Goal: Find specific page/section: Find specific page/section

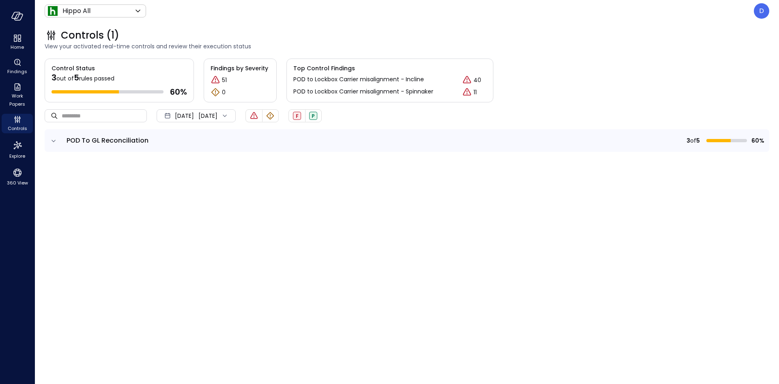
click at [52, 143] on icon "expand row" at bounding box center [54, 141] width 8 height 8
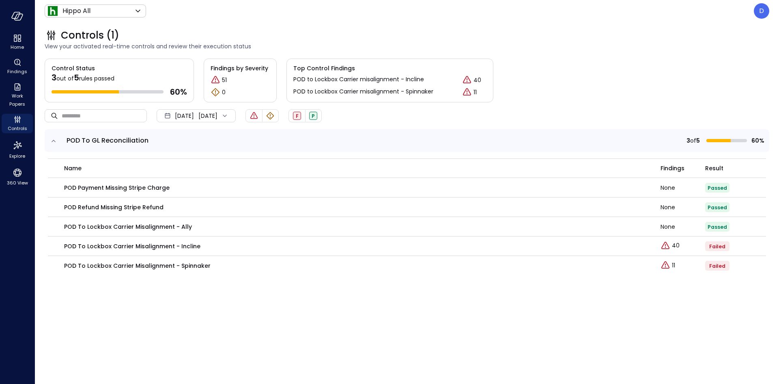
click at [52, 143] on icon "expand row" at bounding box center [54, 141] width 8 height 8
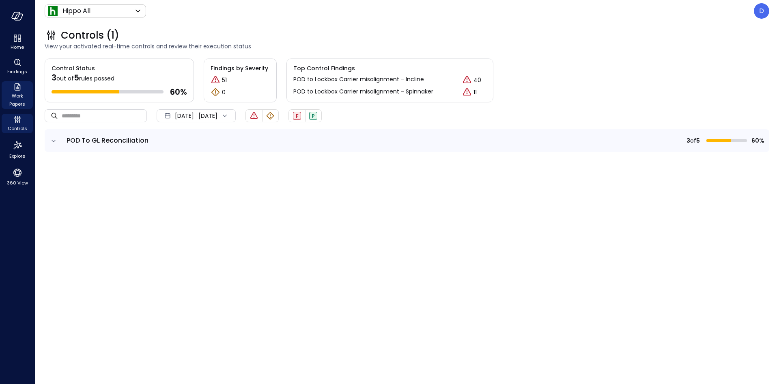
click at [25, 92] on span "Work Papers" at bounding box center [17, 100] width 25 height 16
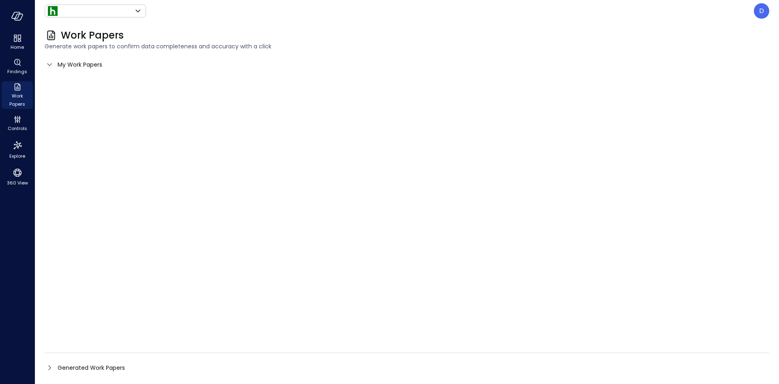
type input "*******"
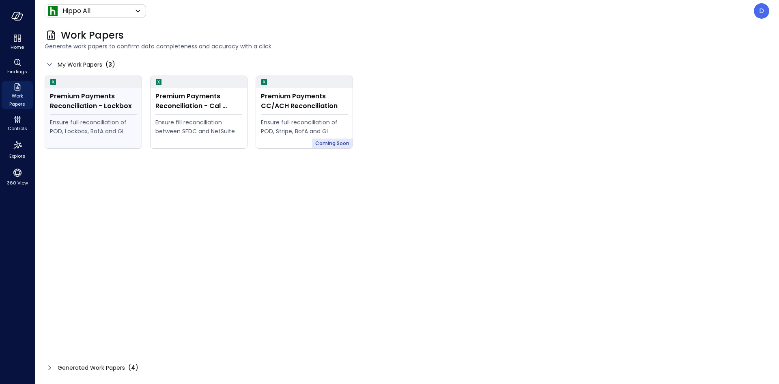
click at [82, 134] on div "Ensure full reconciliation of POD, Lockbox, BofA and GL" at bounding box center [93, 127] width 87 height 18
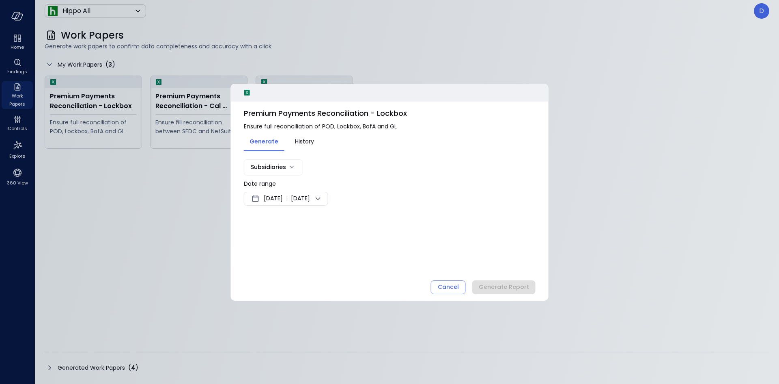
click at [283, 196] on span "Sep 4, 2025" at bounding box center [273, 199] width 19 height 10
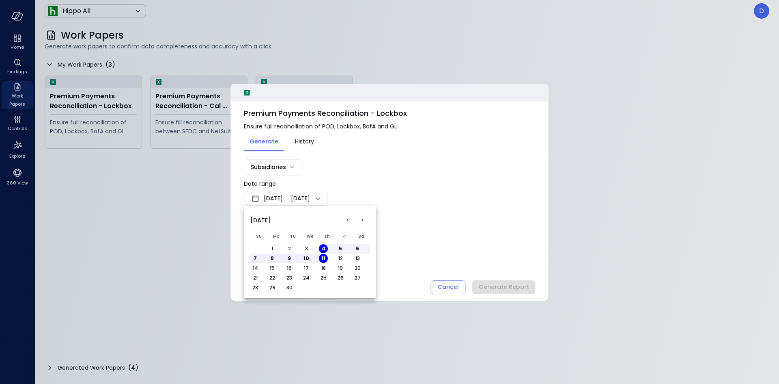
click at [347, 220] on button "<" at bounding box center [347, 220] width 15 height 15
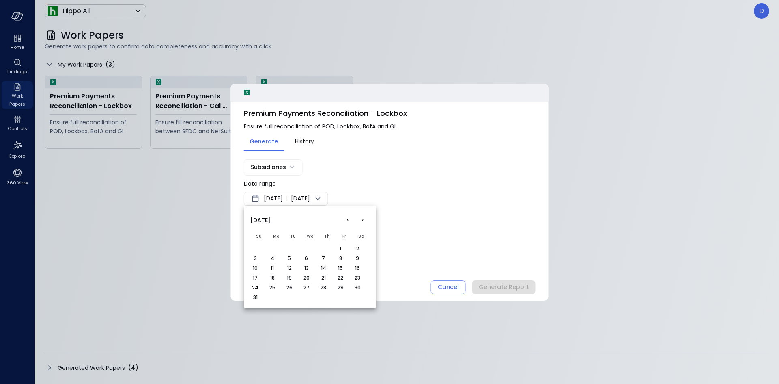
click at [343, 249] on button "1" at bounding box center [340, 248] width 9 height 9
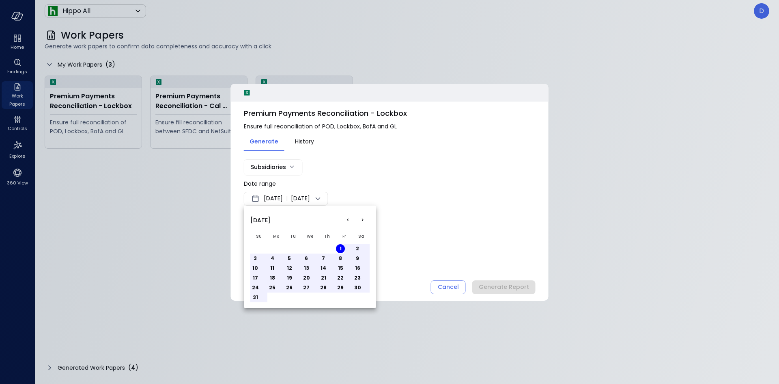
click at [324, 196] on div at bounding box center [389, 192] width 779 height 384
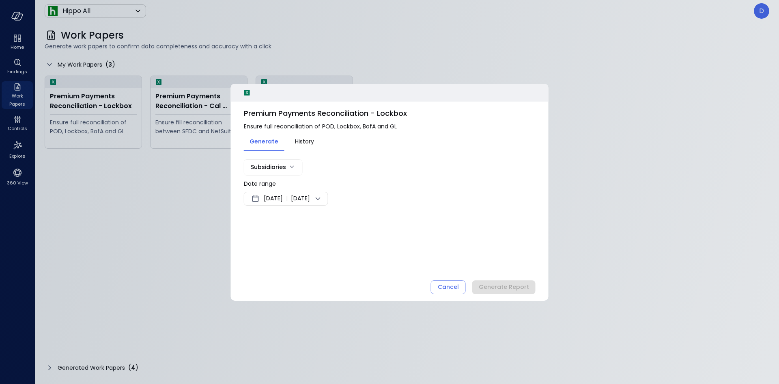
click at [328, 192] on div "Aug 1, 2025 | Sep 11, 2025" at bounding box center [286, 199] width 84 height 14
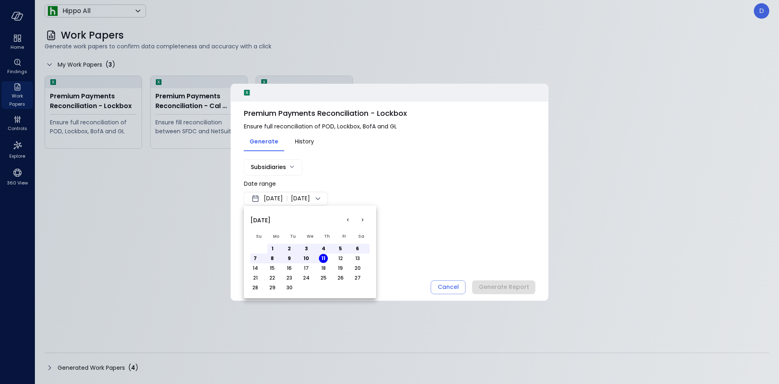
click at [352, 225] on button "<" at bounding box center [347, 220] width 15 height 15
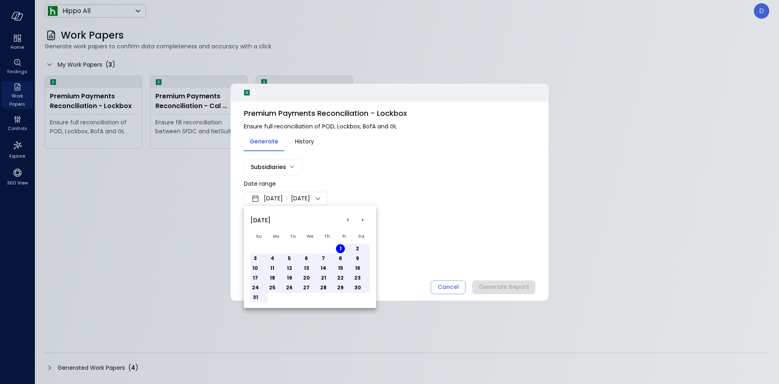
click at [256, 269] on button "31" at bounding box center [255, 297] width 9 height 9
click at [424, 246] on div at bounding box center [389, 192] width 779 height 384
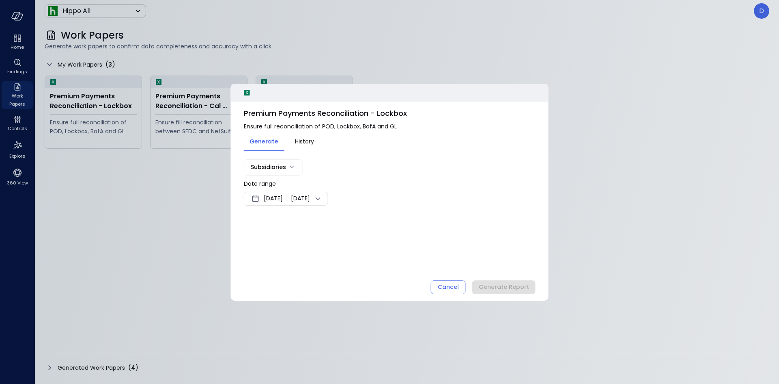
click at [281, 163] on body "Home Findings Work Papers Controls Explore 360 View Hippo All ******* ​ D Work …" at bounding box center [389, 192] width 779 height 384
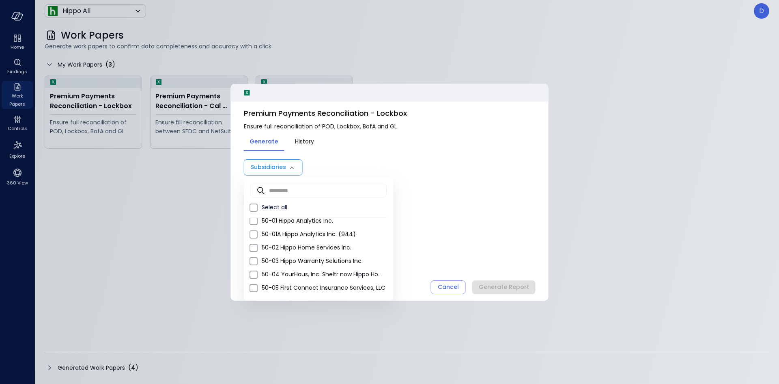
scroll to position [406, 0]
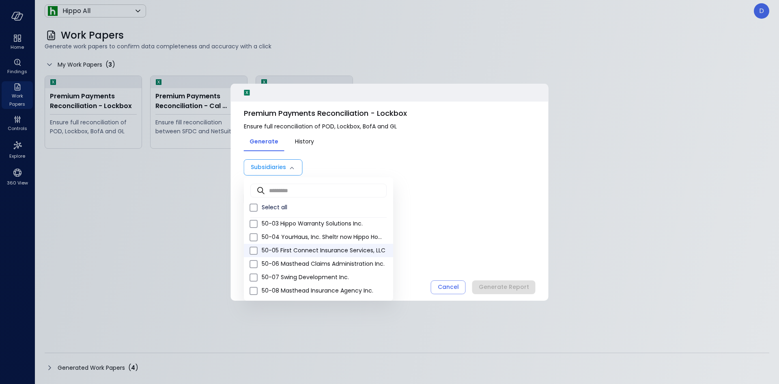
click at [263, 248] on span "50-05 First Connect Insurance Services, LLC" at bounding box center [324, 250] width 125 height 9
type input "**"
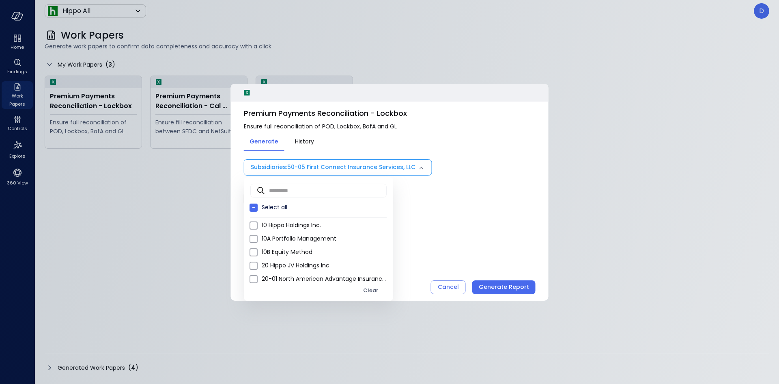
scroll to position [0, 0]
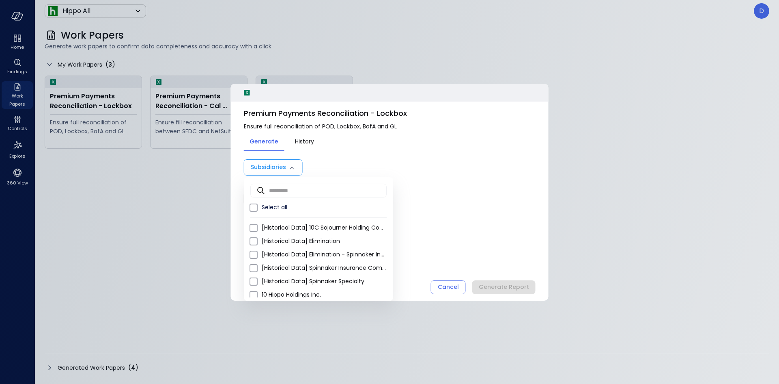
click at [303, 144] on div at bounding box center [389, 192] width 779 height 384
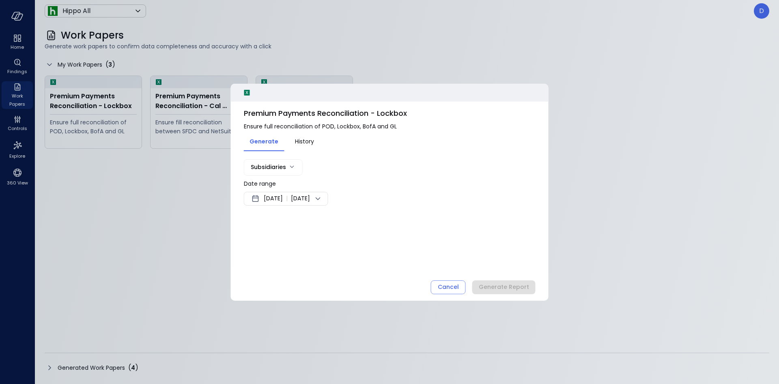
click at [280, 164] on body "Home Findings Work Papers Controls Explore 360 View Hippo All ******* ​ D Work …" at bounding box center [389, 192] width 779 height 384
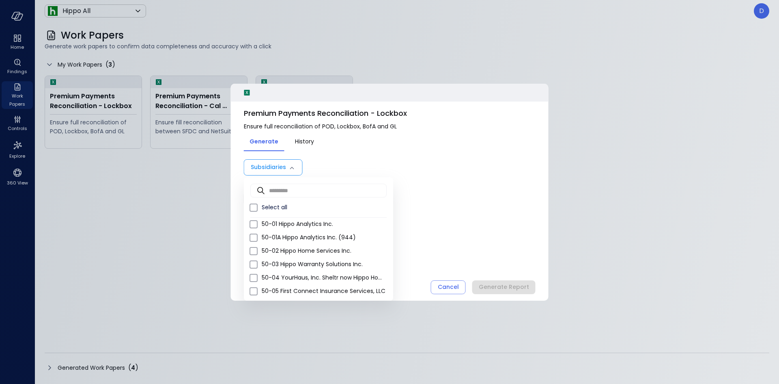
scroll to position [325, 0]
click at [317, 269] on li "50-01 Hippo Analytics Inc." at bounding box center [318, 264] width 149 height 13
type input "*"
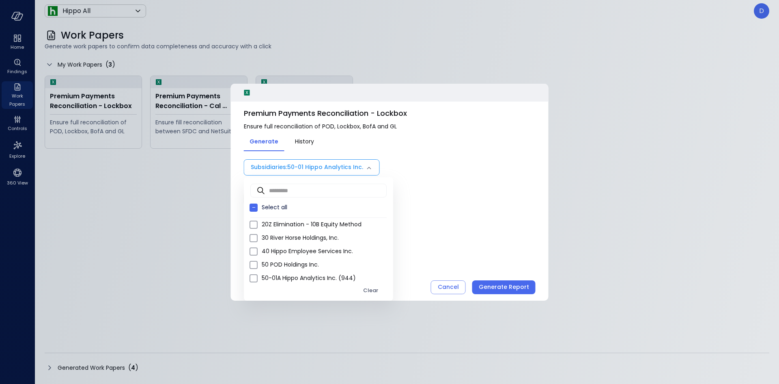
click at [304, 140] on div at bounding box center [389, 192] width 779 height 384
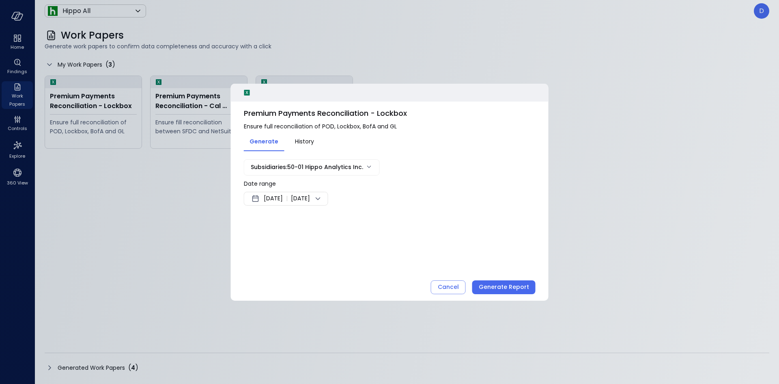
click at [307, 142] on span "History" at bounding box center [304, 141] width 19 height 9
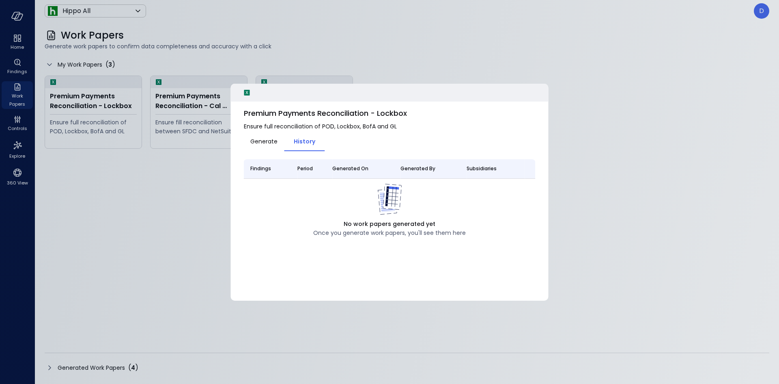
click at [277, 138] on span "Generate" at bounding box center [263, 141] width 27 height 9
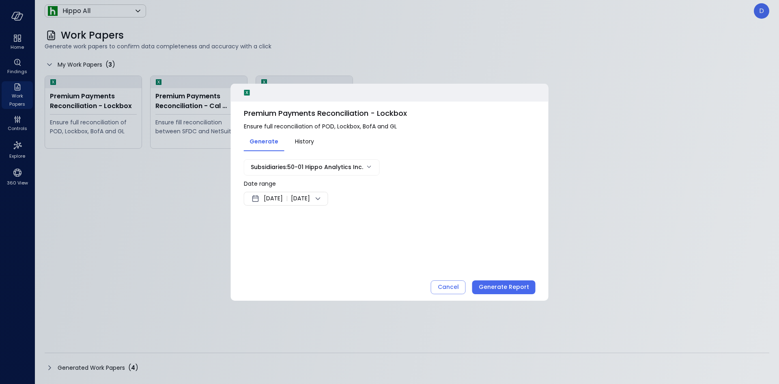
click at [302, 172] on body "Home Findings Work Papers Controls Explore 360 View Hippo All ******* ​ D Work …" at bounding box center [389, 192] width 779 height 384
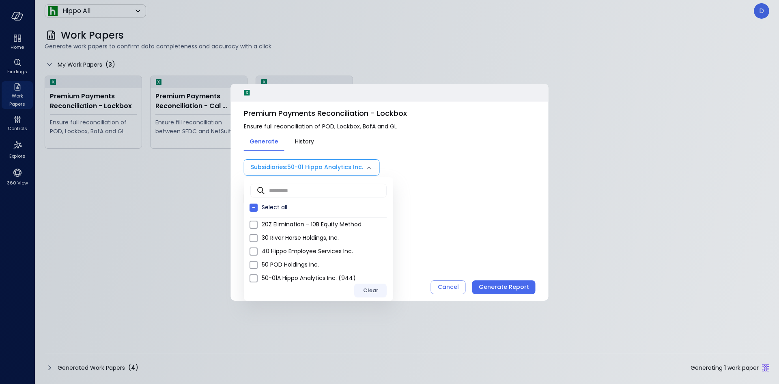
click at [371, 269] on div "Clear" at bounding box center [370, 290] width 15 height 9
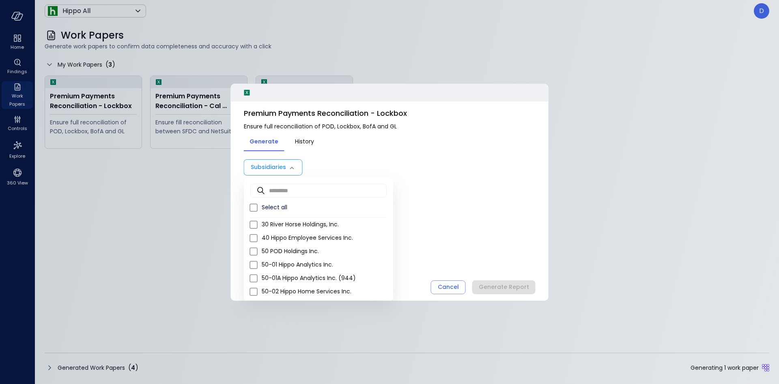
click at [508, 172] on div at bounding box center [389, 192] width 779 height 384
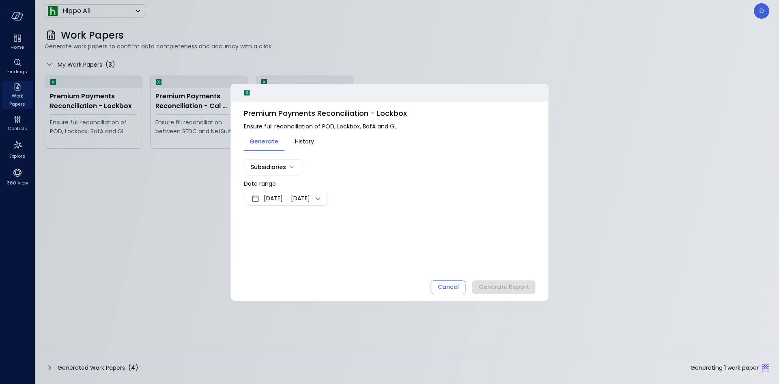
click at [513, 183] on div at bounding box center [389, 192] width 779 height 384
